Goal: Check status

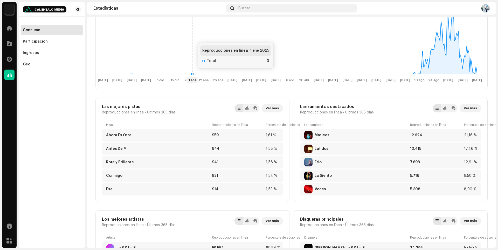
scroll to position [26, 0]
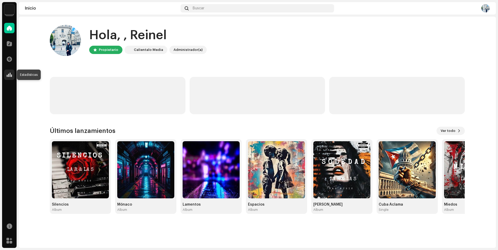
click at [11, 73] on span at bounding box center [9, 75] width 5 height 4
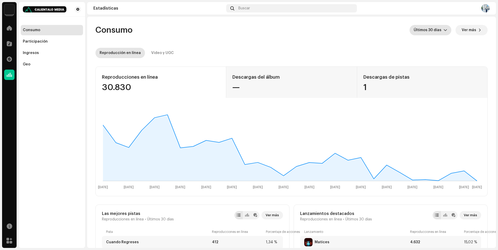
click at [431, 32] on span "Últimos 30 días" at bounding box center [428, 30] width 30 height 10
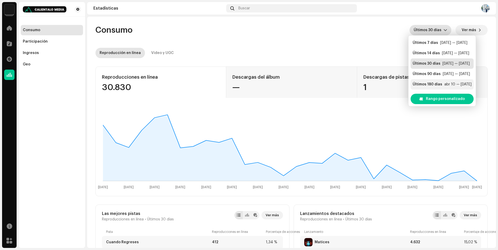
click at [431, 87] on li "Últimos 180 [PERSON_NAME] abr 10 — [DATE]" at bounding box center [441, 84] width 63 height 10
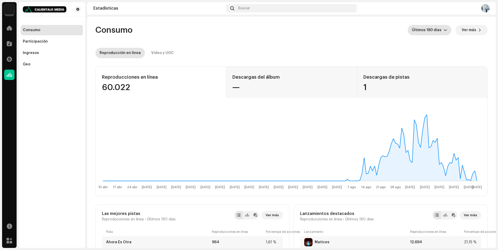
click at [345, 34] on div "Consumo Últimos 180 [PERSON_NAME] Ver más" at bounding box center [291, 30] width 392 height 10
